Goal: Transaction & Acquisition: Purchase product/service

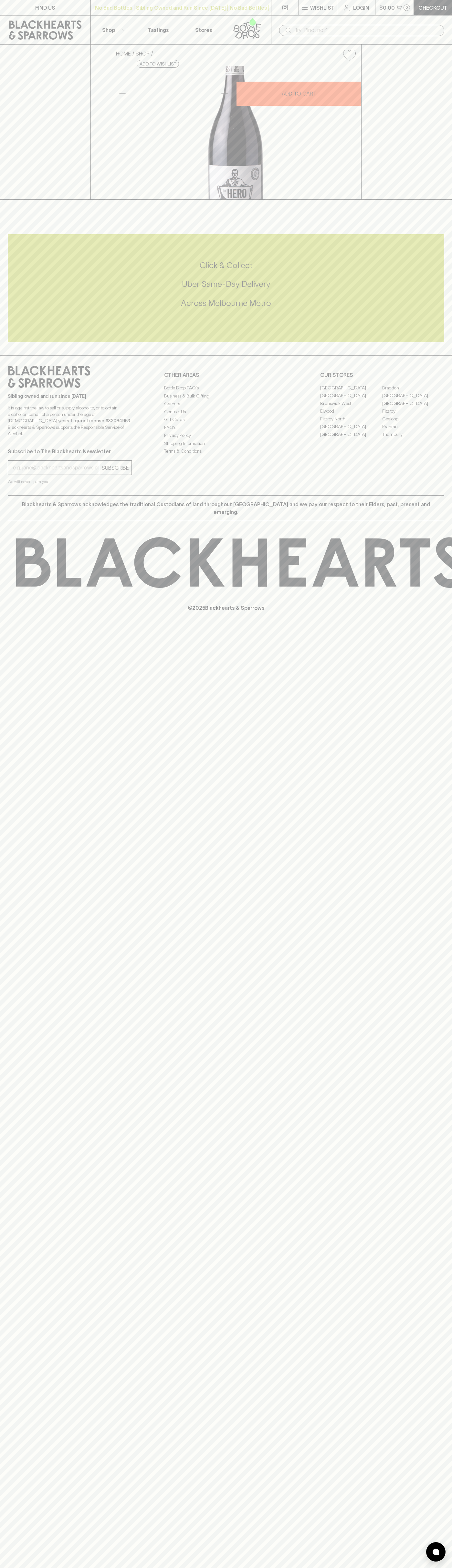
click at [83, 22] on icon at bounding box center [45, 30] width 81 height 19
click at [105, 1567] on html "FIND US | No Bad Bottles | Sibling Owned and Run Since [DATE] | No Bad Bottles …" at bounding box center [226, 784] width 452 height 1568
